Goal: Task Accomplishment & Management: Complete application form

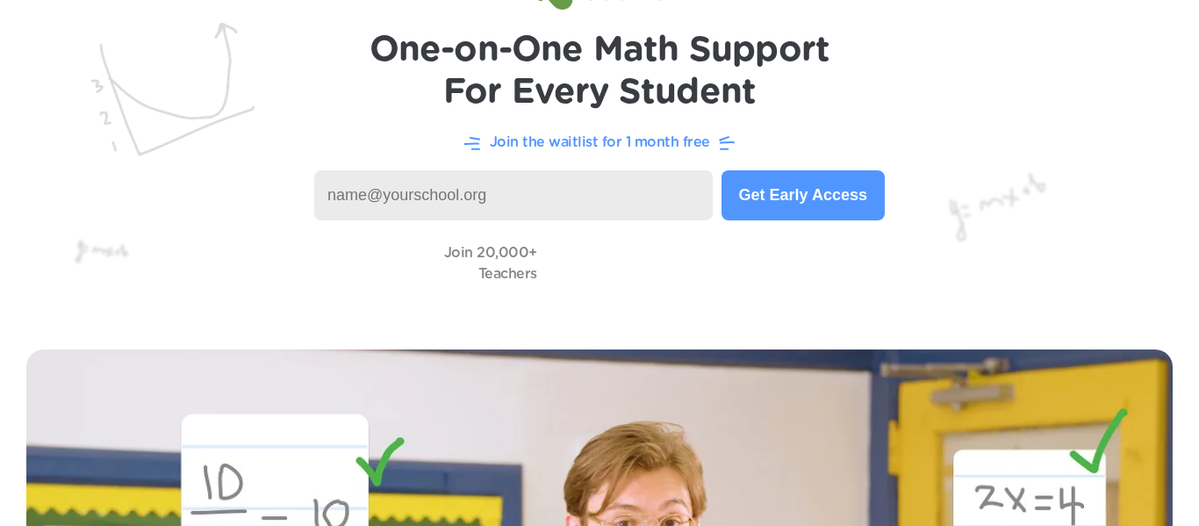
scroll to position [117, 0]
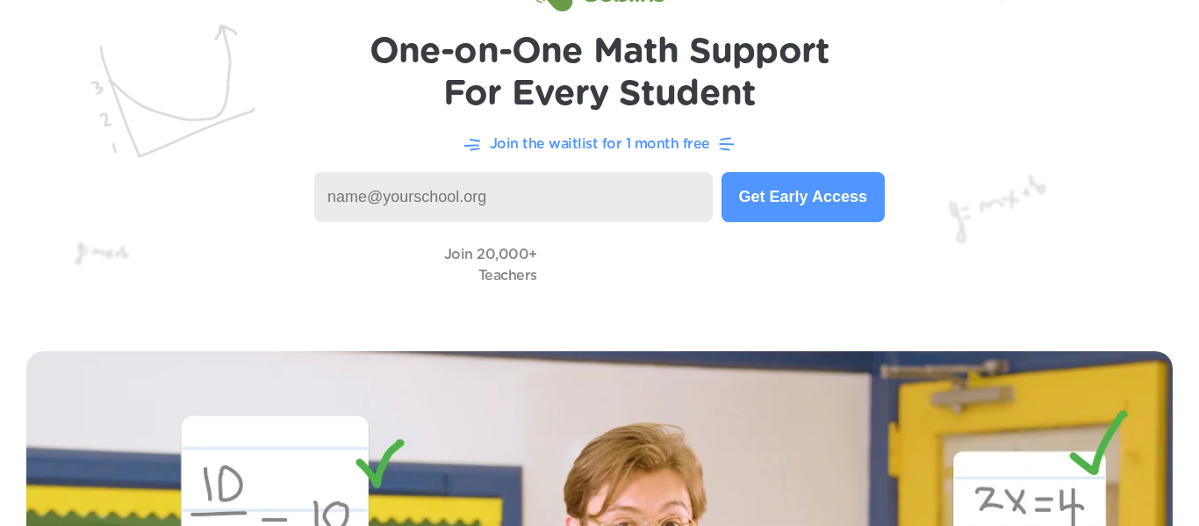
click at [421, 186] on input at bounding box center [513, 197] width 399 height 50
click at [547, 192] on input "pjmah767@learner.dvusd.org" at bounding box center [513, 197] width 399 height 50
type input "p"
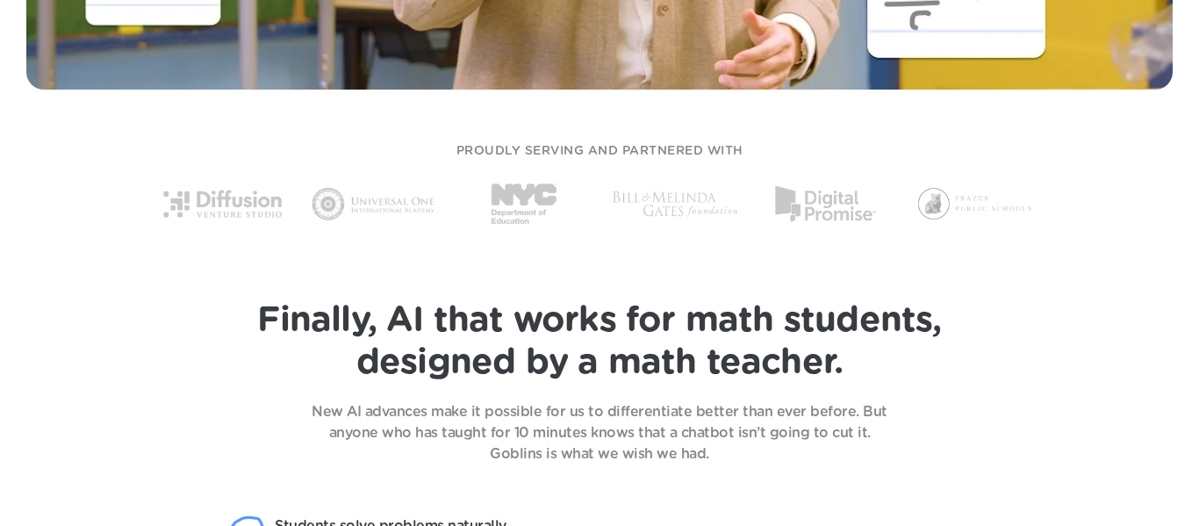
scroll to position [1025, 0]
